Goal: Task Accomplishment & Management: Complete application form

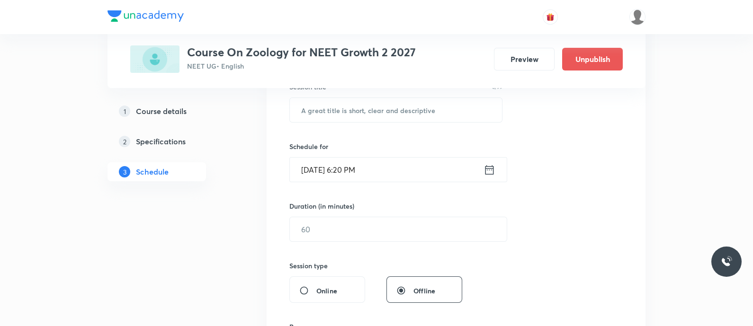
scroll to position [187, 0]
click at [319, 113] on input "text" at bounding box center [396, 110] width 212 height 24
type input "b"
type input "Biomolecules and Enzymes - Revision"
click at [319, 113] on input "Biomolecules and Enzymes - Revision" at bounding box center [396, 110] width 212 height 24
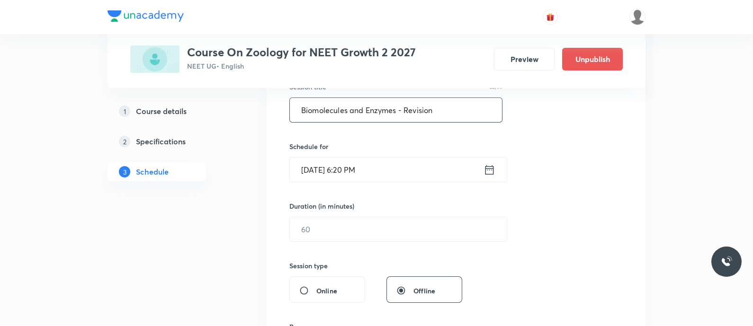
click at [319, 113] on input "Biomolecules and Enzymes - Revision" at bounding box center [396, 110] width 212 height 24
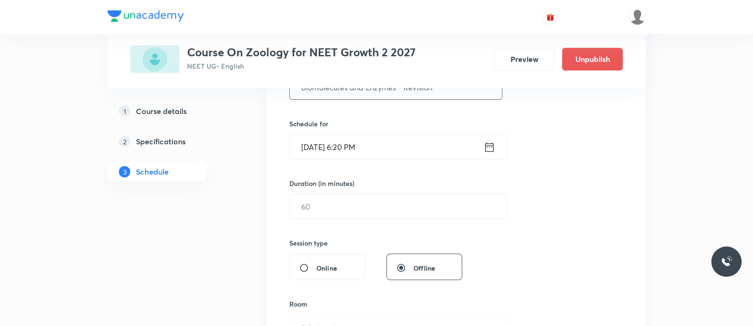
scroll to position [210, 0]
click at [485, 143] on icon at bounding box center [489, 145] width 9 height 9
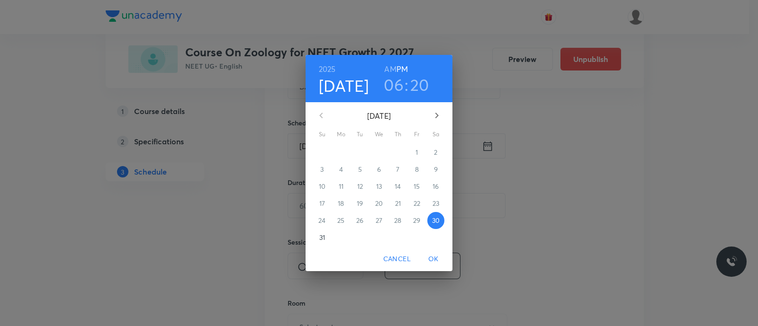
click at [323, 238] on p "31" at bounding box center [322, 237] width 6 height 9
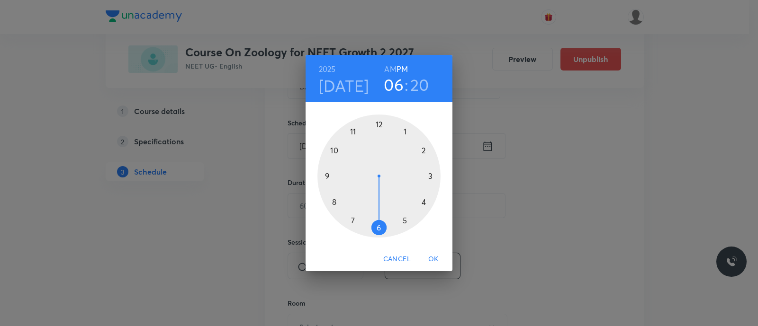
click at [327, 175] on div at bounding box center [378, 176] width 123 height 123
click at [387, 67] on h6 "AM" at bounding box center [390, 69] width 12 height 13
click at [377, 125] on div at bounding box center [378, 176] width 123 height 123
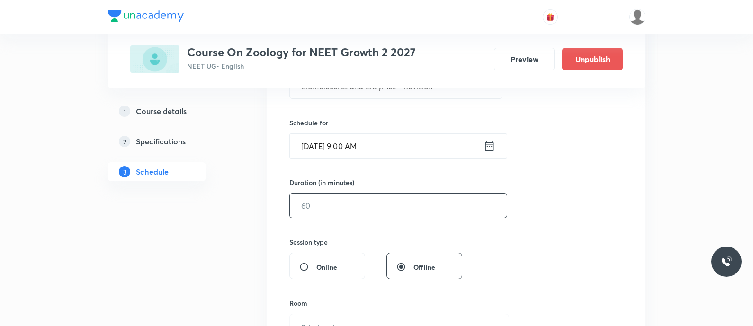
click at [356, 202] on input "text" at bounding box center [398, 206] width 217 height 24
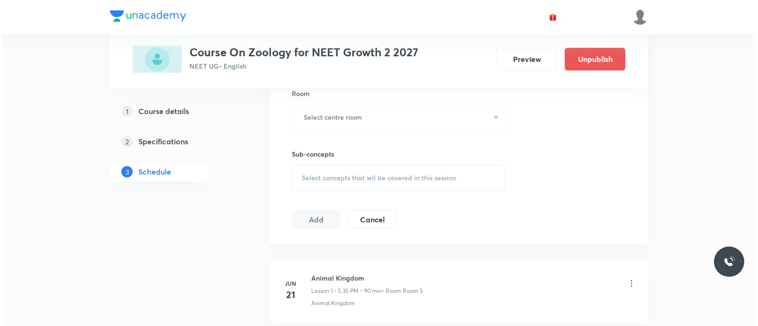
scroll to position [422, 0]
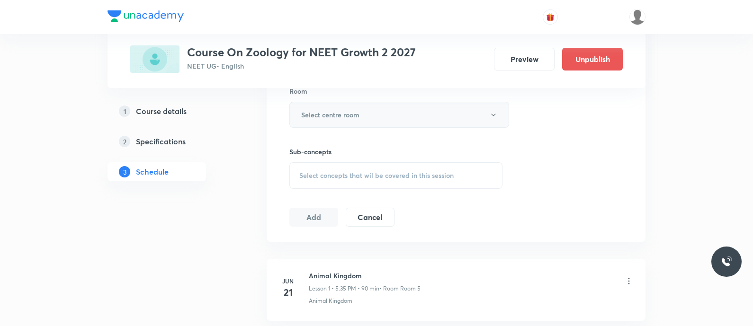
type input "50"
click at [331, 118] on h6 "Select centre room" at bounding box center [330, 115] width 58 height 10
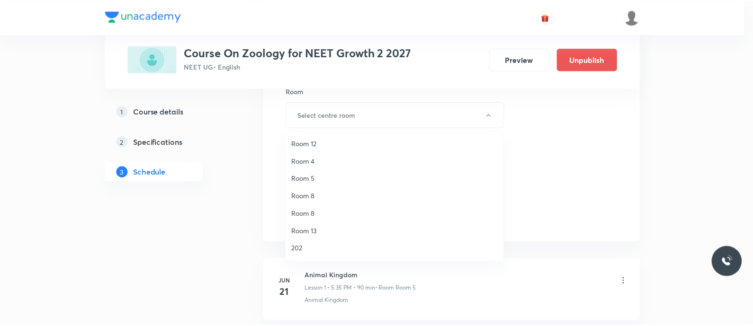
scroll to position [72, 0]
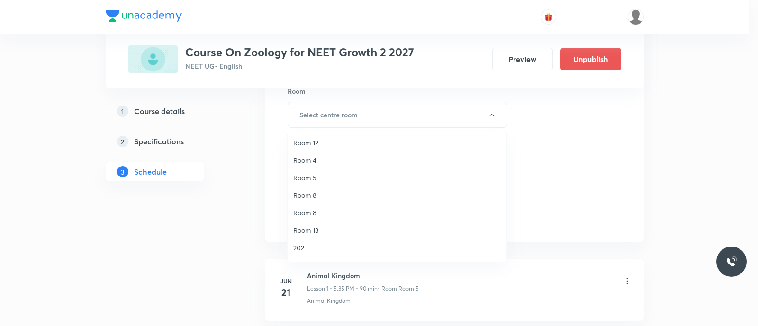
click at [311, 178] on span "Room 5" at bounding box center [396, 178] width 207 height 10
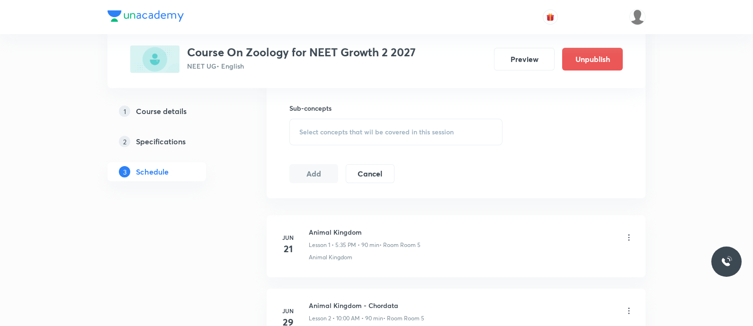
scroll to position [464, 0]
click at [317, 134] on span "Select concepts that wil be covered in this session" at bounding box center [376, 135] width 154 height 8
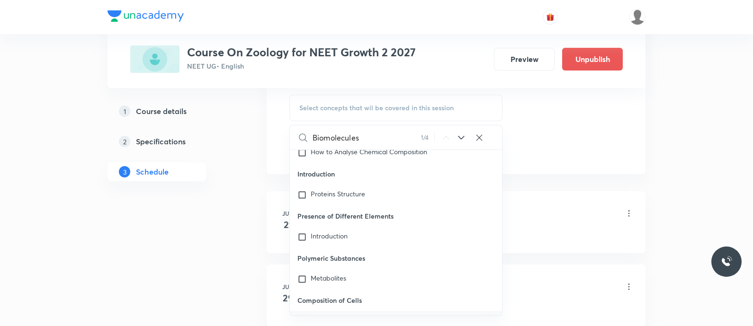
scroll to position [38780, 0]
type input "Biomolecules"
click at [322, 315] on mark "Biomolecules" at bounding box center [330, 319] width 39 height 9
checkbox input "true"
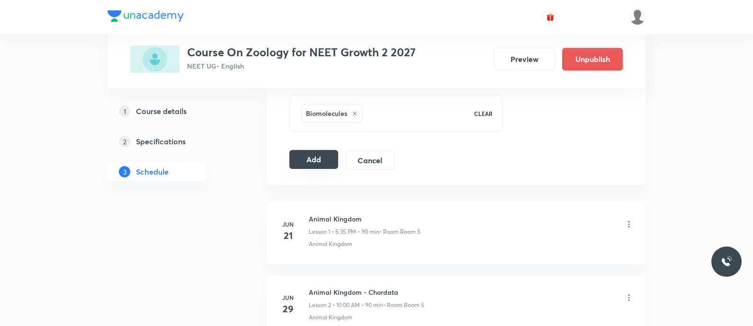
click at [317, 152] on button "Add" at bounding box center [313, 159] width 49 height 19
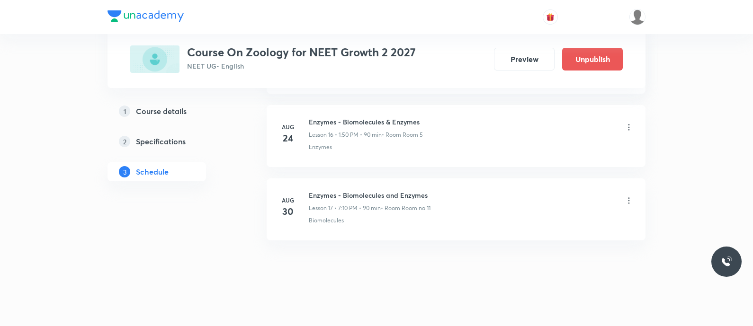
scroll to position [1316, 0]
